Goal: Information Seeking & Learning: Find specific fact

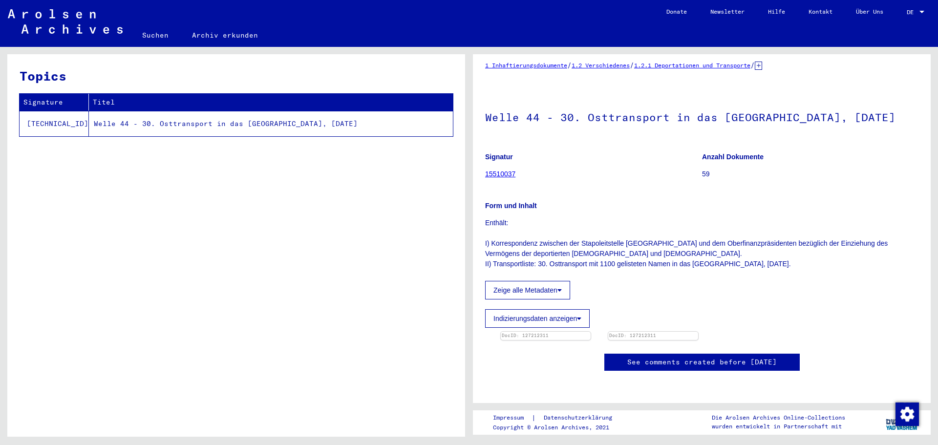
scroll to position [130, 0]
click at [586, 331] on img at bounding box center [545, 331] width 94 height 0
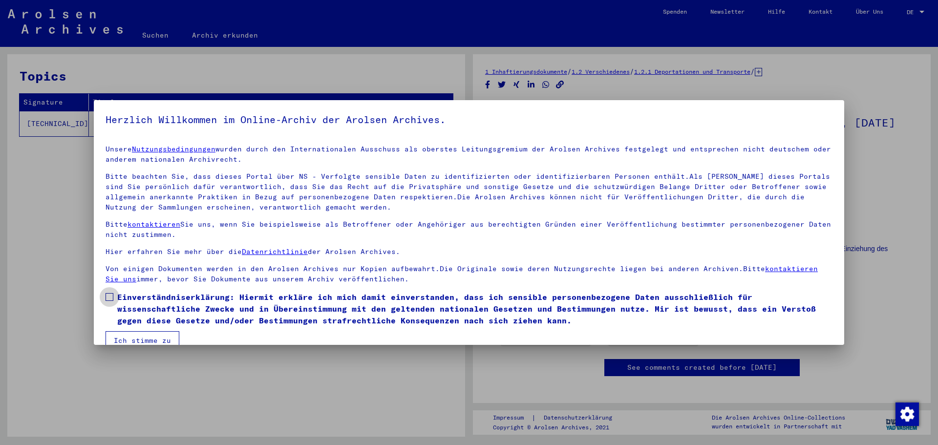
click at [108, 291] on label "Einverständniserklärung: Hiermit erkläre ich mich damit einverstanden, dass ich…" at bounding box center [469, 308] width 727 height 35
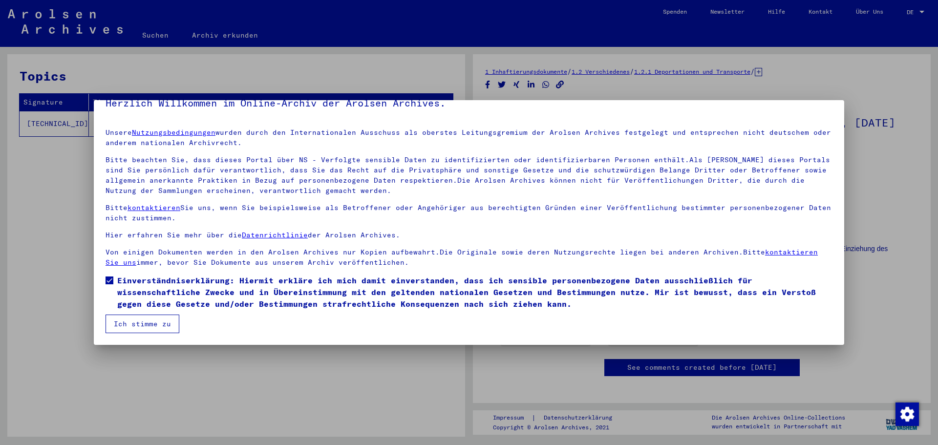
click at [153, 318] on button "Ich stimme zu" at bounding box center [143, 324] width 74 height 19
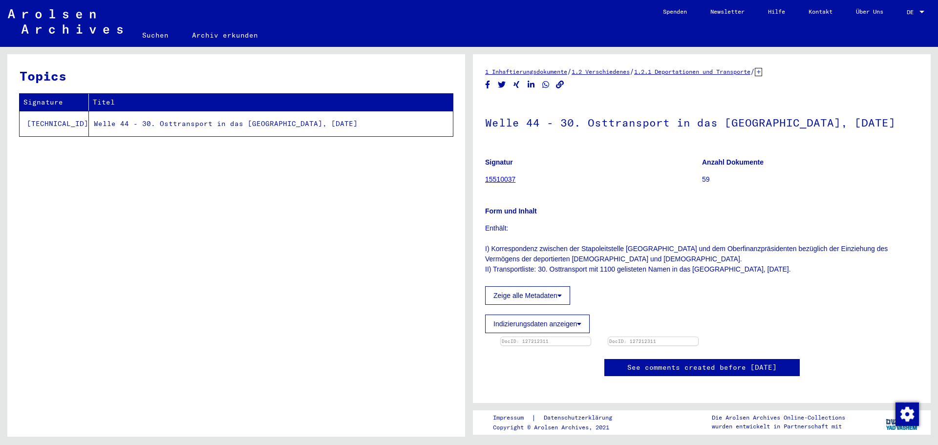
click at [918, 9] on div at bounding box center [921, 12] width 9 height 7
click at [916, 15] on span "English" at bounding box center [905, 18] width 40 height 18
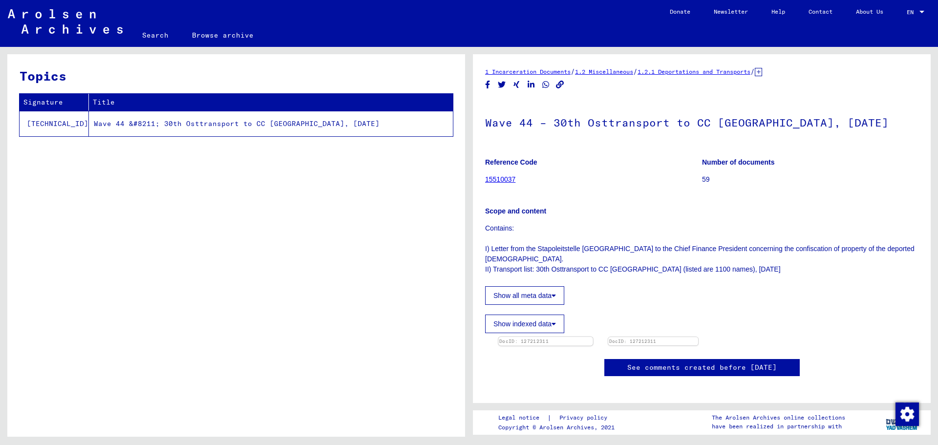
click at [543, 337] on img at bounding box center [545, 337] width 94 height 0
click at [592, 337] on img at bounding box center [545, 337] width 94 height 0
click at [600, 258] on p "Contains: I) Letter from the Stapoleitstelle [GEOGRAPHIC_DATA] to the Chief Fin…" at bounding box center [701, 248] width 433 height 51
click at [592, 337] on img at bounding box center [545, 337] width 94 height 0
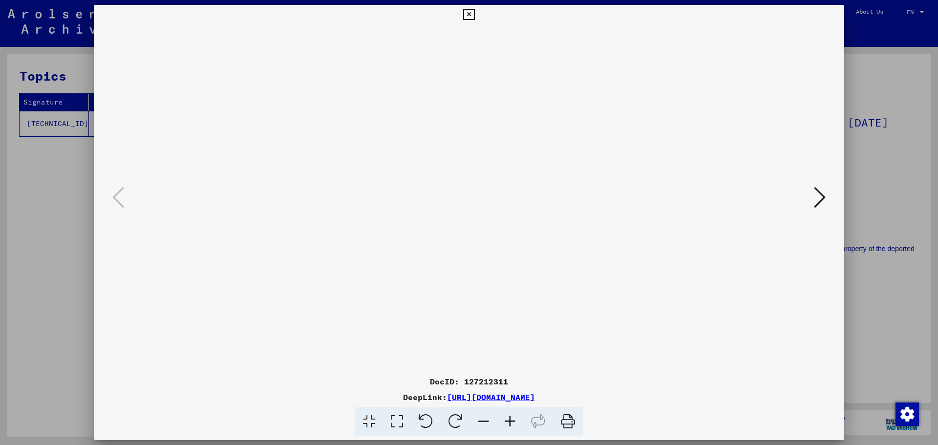
drag, startPoint x: 503, startPoint y: 145, endPoint x: 437, endPoint y: 129, distance: 68.1
click at [437, 129] on img at bounding box center [469, 197] width 684 height 347
drag, startPoint x: 347, startPoint y: 60, endPoint x: 312, endPoint y: 35, distance: 42.7
click at [292, 22] on div "DocID: 127212311 DeepLink: [URL][DOMAIN_NAME]" at bounding box center [469, 221] width 750 height 432
drag, startPoint x: 522, startPoint y: 109, endPoint x: 389, endPoint y: 121, distance: 133.4
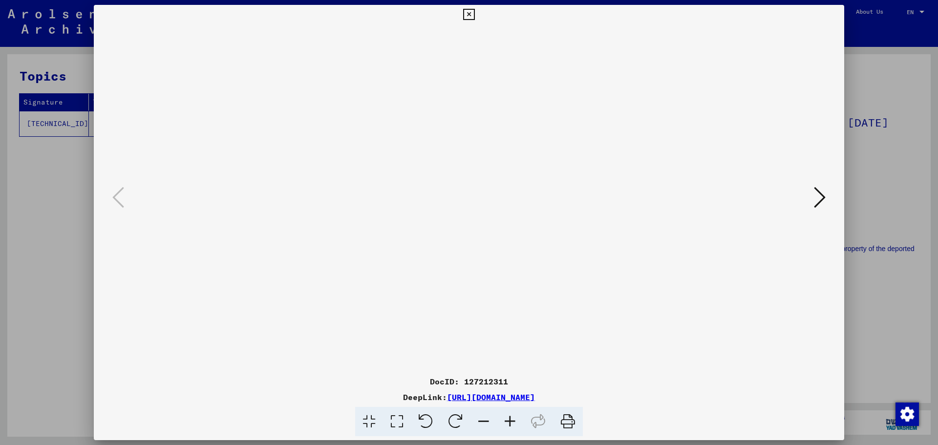
click at [389, 121] on img at bounding box center [469, 197] width 684 height 347
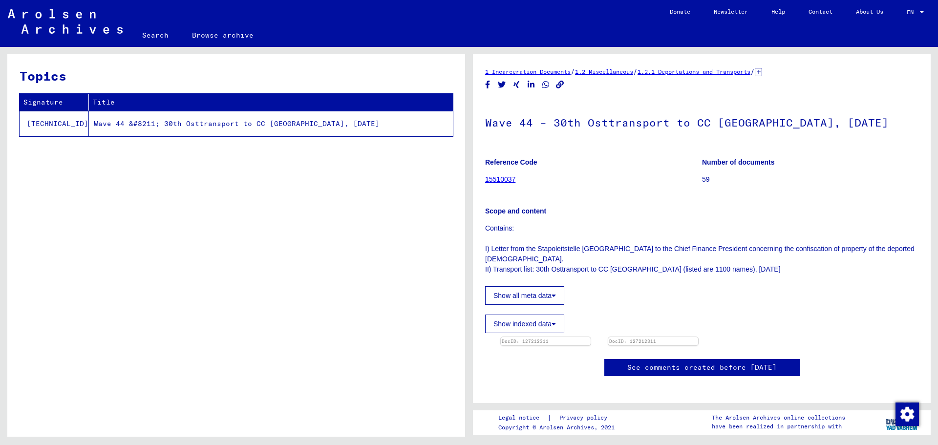
drag, startPoint x: 760, startPoint y: 255, endPoint x: 767, endPoint y: 252, distance: 8.1
click at [765, 253] on p "Contains: I) Letter from the Stapoleitstelle [GEOGRAPHIC_DATA] to the Chief Fin…" at bounding box center [701, 248] width 433 height 51
click at [644, 282] on div "Show all meta data" at bounding box center [701, 292] width 433 height 23
drag, startPoint x: 641, startPoint y: 259, endPoint x: 492, endPoint y: 259, distance: 149.0
click at [492, 259] on p "Contains: I) Letter from the Stapoleitstelle [GEOGRAPHIC_DATA] to the Chief Fin…" at bounding box center [701, 248] width 433 height 51
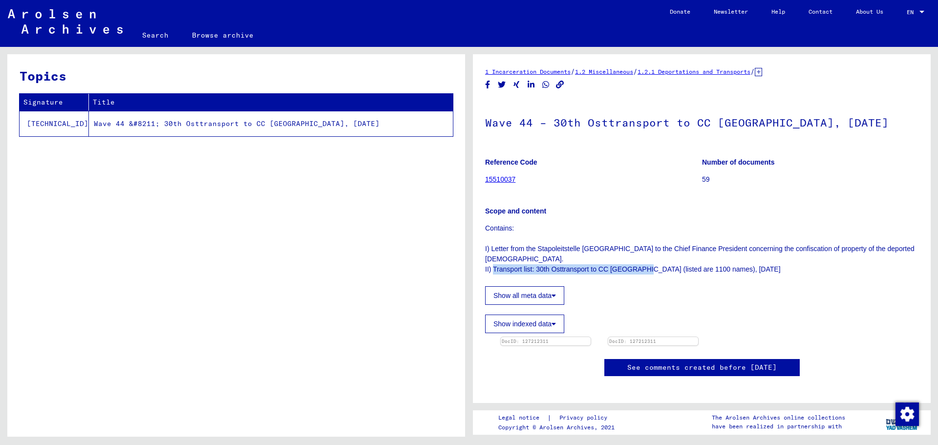
copy p "Transport list: 30th Osttransport to CC [GEOGRAPHIC_DATA]"
click at [585, 337] on img at bounding box center [545, 337] width 94 height 0
